Goal: Task Accomplishment & Management: Use online tool/utility

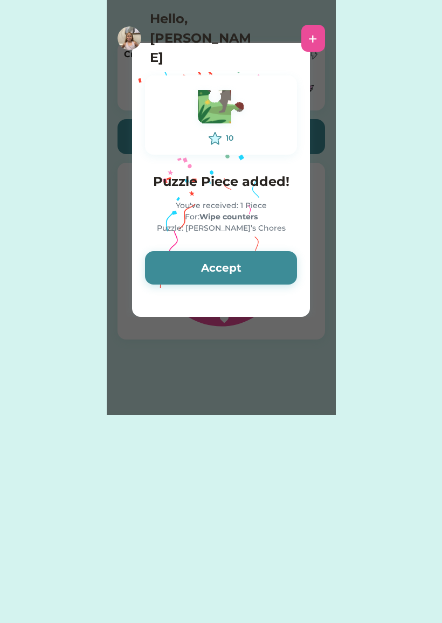
click at [238, 265] on button "Accept" at bounding box center [221, 267] width 152 height 33
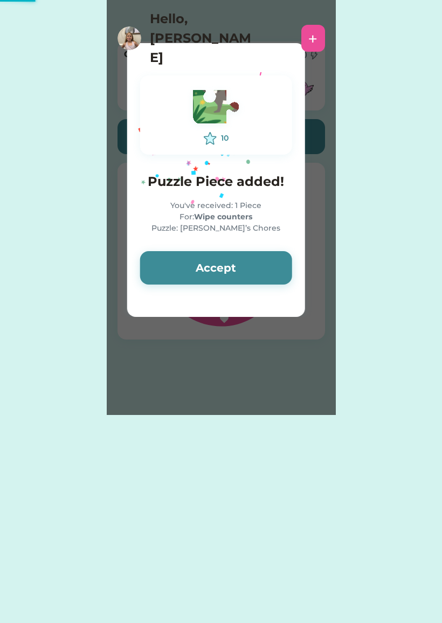
click at [236, 267] on button "Accept" at bounding box center [216, 267] width 152 height 33
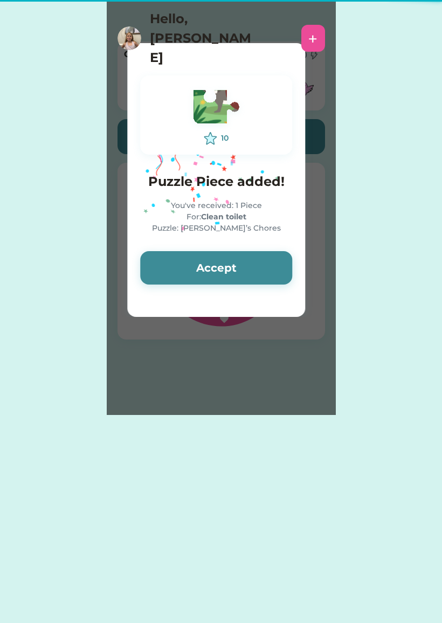
click at [235, 265] on button "Accept" at bounding box center [216, 267] width 152 height 33
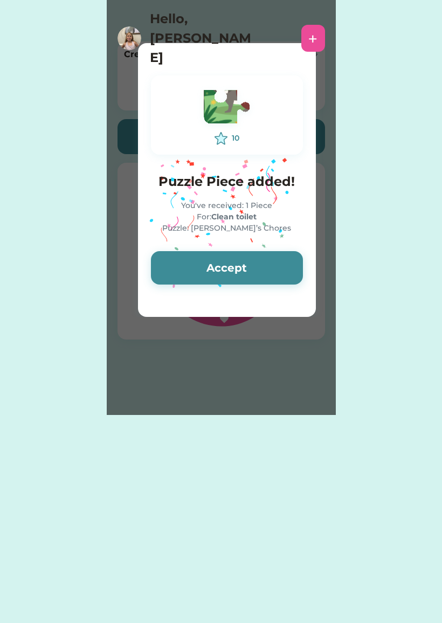
click at [220, 264] on button "Accept" at bounding box center [227, 267] width 152 height 33
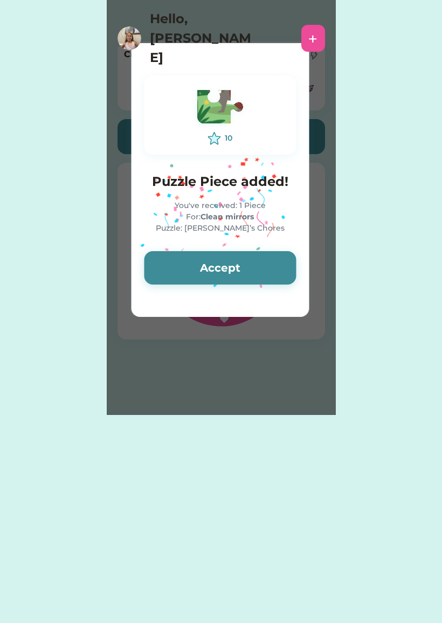
click at [231, 278] on button "Accept" at bounding box center [220, 267] width 152 height 33
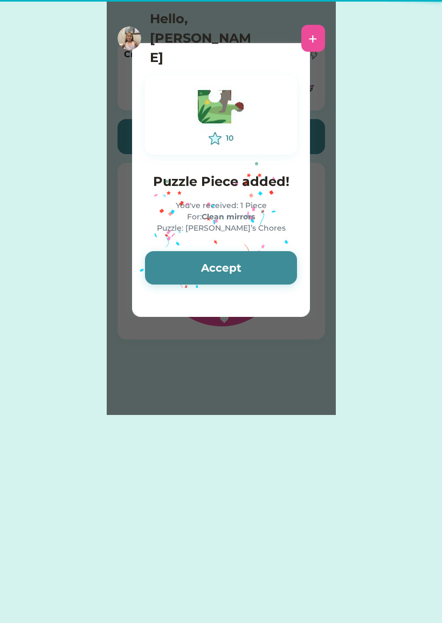
click at [235, 283] on button "Accept" at bounding box center [221, 267] width 152 height 33
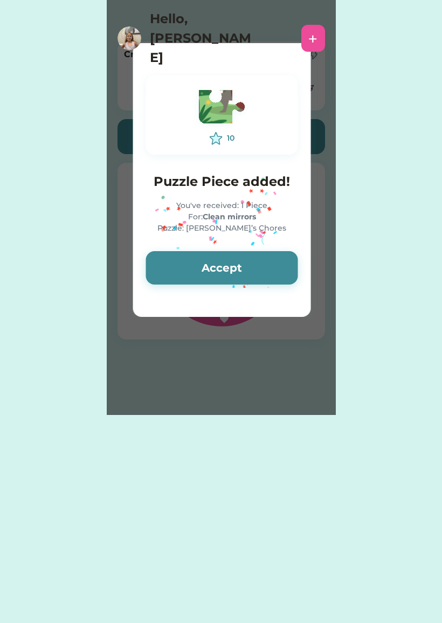
click at [236, 276] on button "Accept" at bounding box center [222, 267] width 152 height 33
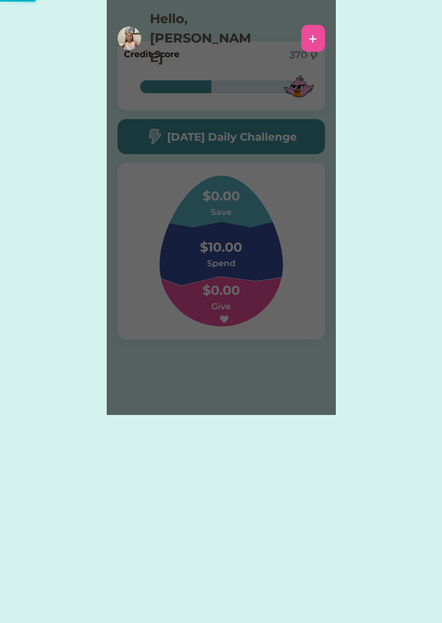
click at [233, 271] on div "Please wait 10 Puzzle Piece added! You've received: 1 Piece For: Clean mirrors …" at bounding box center [221, 207] width 229 height 415
click at [238, 270] on div "Please wait 10 Puzzle Piece added! You've received: 1 Piece For: Clean mirrors …" at bounding box center [221, 207] width 229 height 415
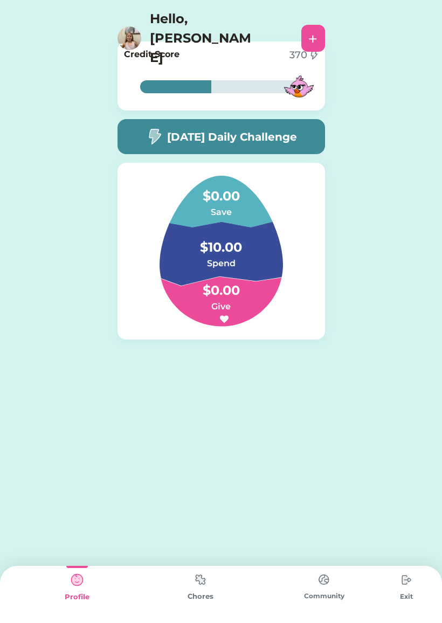
click at [199, 600] on div "Chores" at bounding box center [199, 596] width 123 height 11
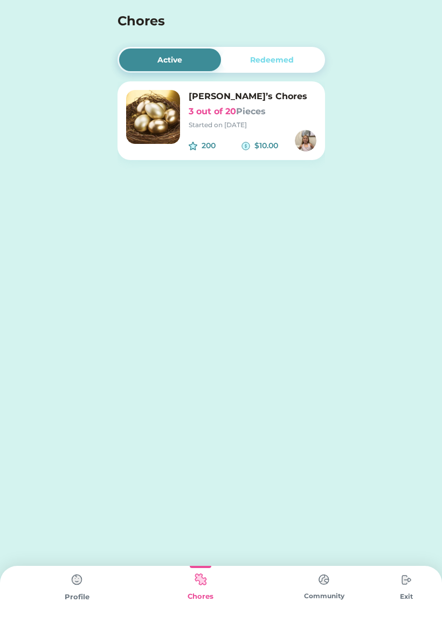
click at [267, 152] on div "[PERSON_NAME]’s Chores 3 out of 20 Pieces Started on [DATE] 200 $10.00" at bounding box center [220, 120] width 207 height 79
click at [266, 114] on font "Pieces" at bounding box center [251, 111] width 30 height 10
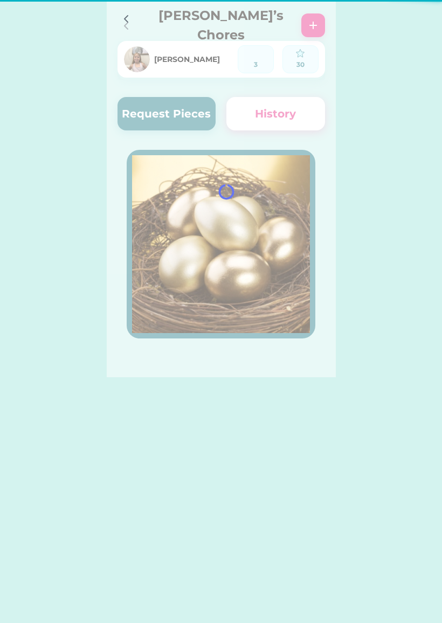
click at [261, 125] on div at bounding box center [221, 188] width 229 height 377
click at [189, 120] on div at bounding box center [221, 188] width 229 height 377
click at [161, 120] on div at bounding box center [221, 188] width 229 height 377
click at [164, 122] on div at bounding box center [221, 188] width 229 height 377
click at [167, 113] on div at bounding box center [221, 188] width 229 height 377
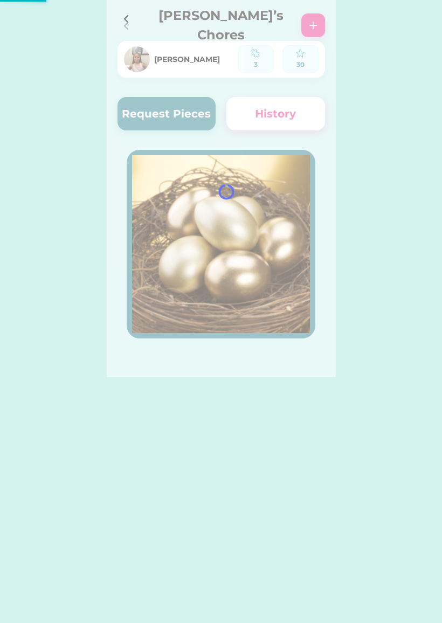
click at [171, 109] on div at bounding box center [221, 188] width 229 height 377
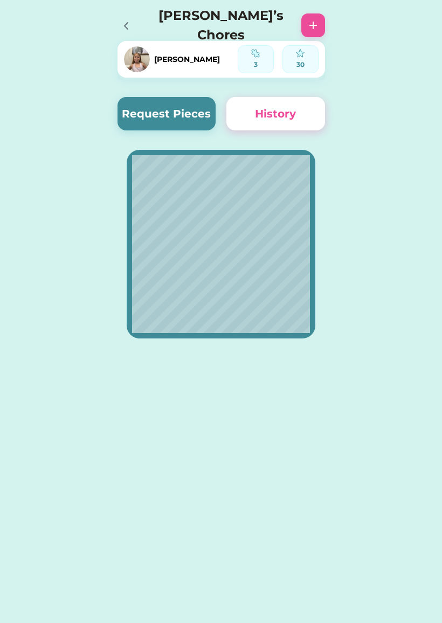
click at [183, 113] on button "Request Pieces" at bounding box center [166, 113] width 99 height 33
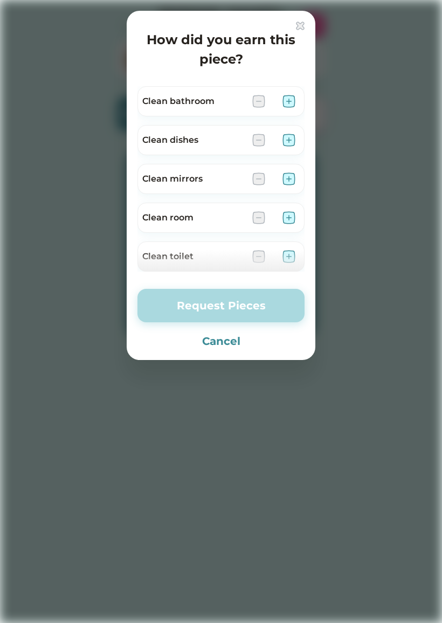
click at [292, 217] on img at bounding box center [288, 217] width 13 height 13
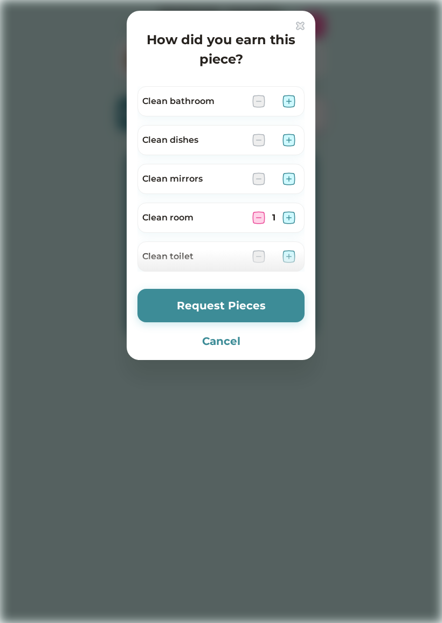
click at [291, 218] on img at bounding box center [288, 217] width 13 height 13
click at [294, 211] on div "Clean room 2" at bounding box center [220, 218] width 167 height 30
click at [293, 219] on img at bounding box center [288, 217] width 13 height 13
click at [294, 215] on img at bounding box center [288, 217] width 13 height 13
click at [290, 218] on img at bounding box center [288, 217] width 13 height 13
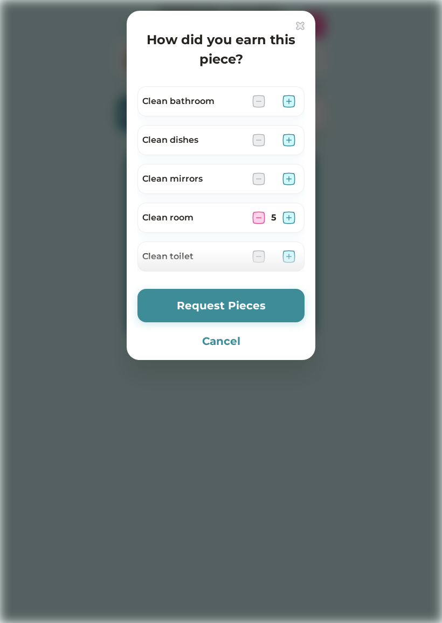
click at [289, 303] on button "Request Pieces" at bounding box center [220, 305] width 167 height 33
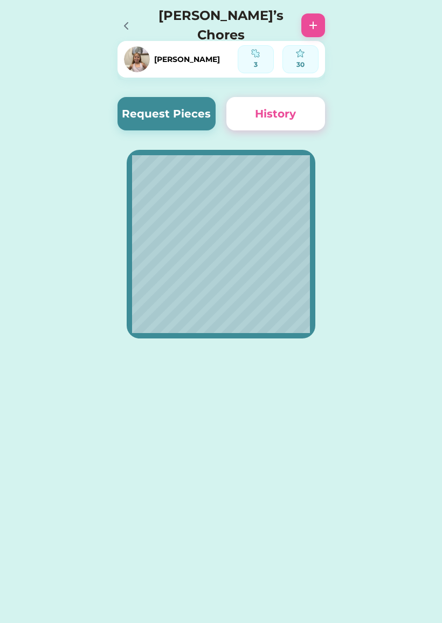
click at [137, 60] on img at bounding box center [137, 59] width 26 height 26
click at [128, 67] on img at bounding box center [137, 59] width 26 height 26
click at [138, 58] on img at bounding box center [137, 59] width 26 height 26
click at [140, 22] on div at bounding box center [129, 25] width 24 height 24
